Goal: Task Accomplishment & Management: Manage account settings

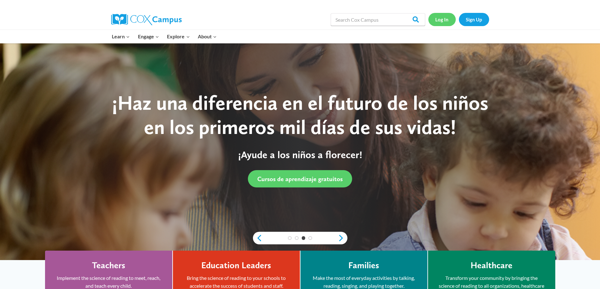
click at [445, 18] on link "Log In" at bounding box center [441, 19] width 27 height 13
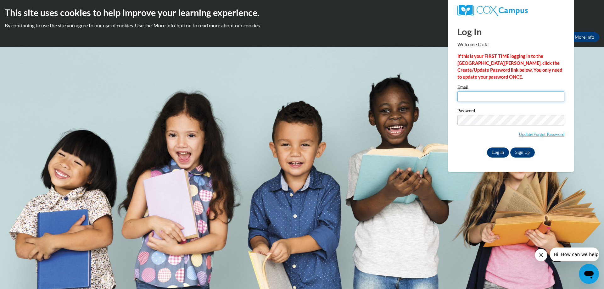
type input "kim.lott@petalschools.com"
click at [501, 151] on input "Log In" at bounding box center [498, 153] width 22 height 10
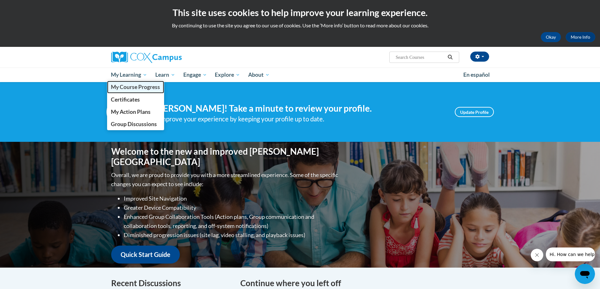
click at [139, 88] on span "My Course Progress" at bounding box center [135, 87] width 49 height 7
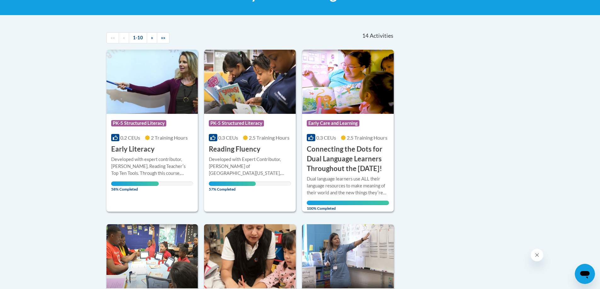
scroll to position [126, 0]
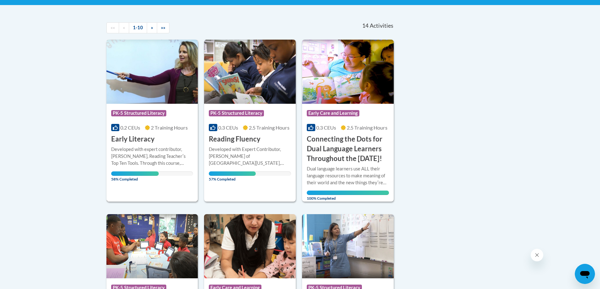
click at [135, 147] on div "Developed with expert contributor, Dr. Deborah Glaser, Reading Teacherʹs Top Te…" at bounding box center [152, 156] width 82 height 21
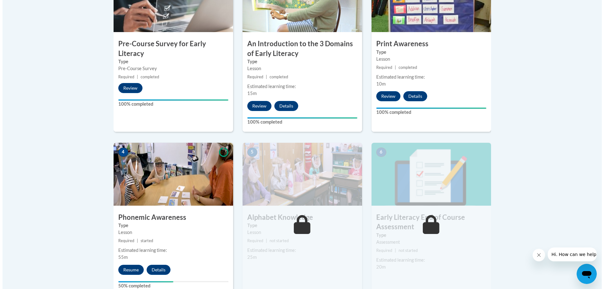
scroll to position [315, 0]
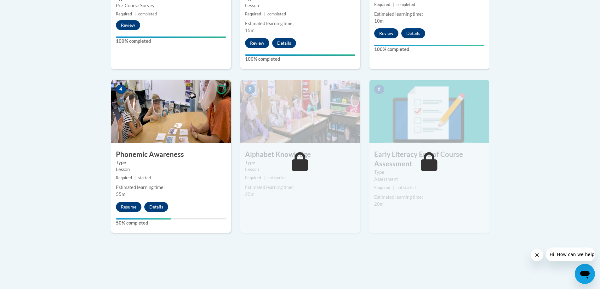
click at [161, 124] on img at bounding box center [171, 111] width 120 height 63
click at [131, 208] on button "Resume" at bounding box center [128, 207] width 25 height 10
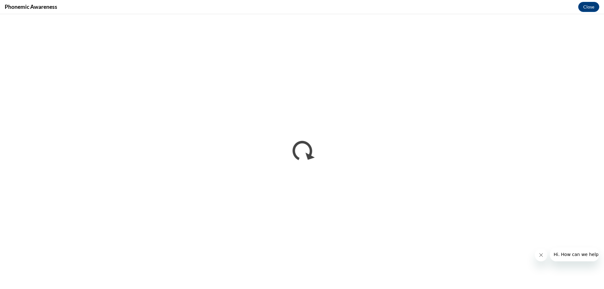
scroll to position [0, 0]
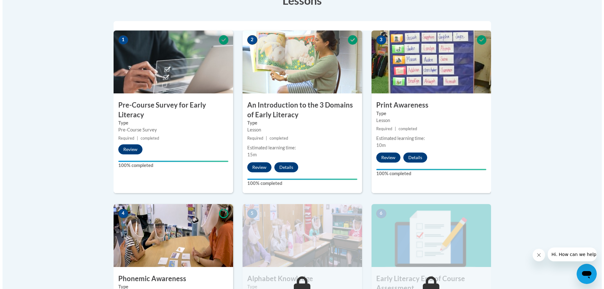
scroll to position [252, 0]
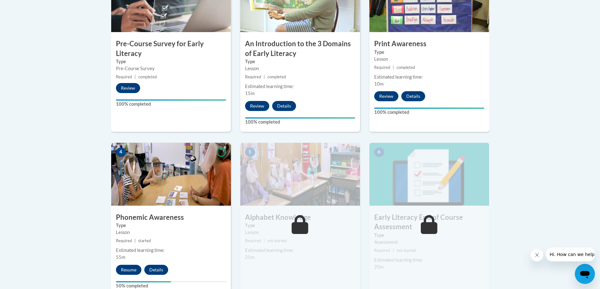
click at [153, 200] on img at bounding box center [171, 174] width 120 height 63
click at [125, 272] on button "Resume" at bounding box center [128, 270] width 25 height 10
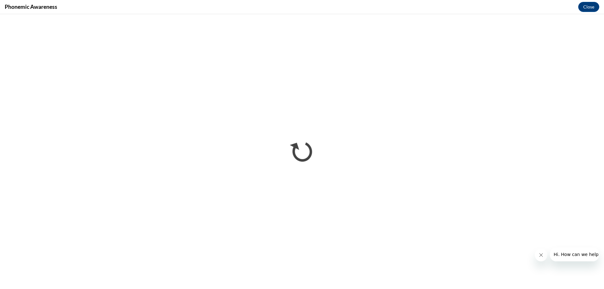
scroll to position [0, 0]
